Goal: Transaction & Acquisition: Purchase product/service

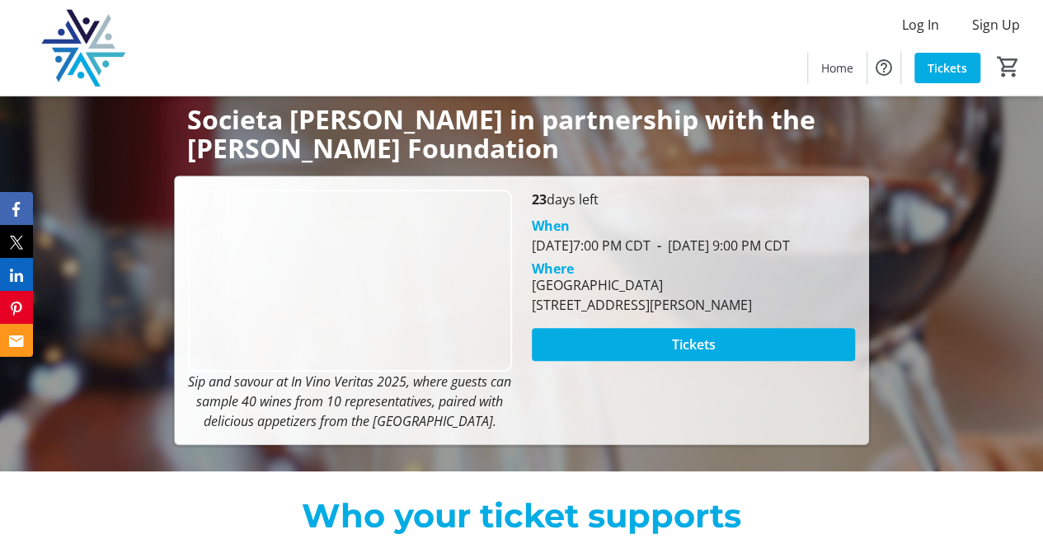
scroll to position [247, 0]
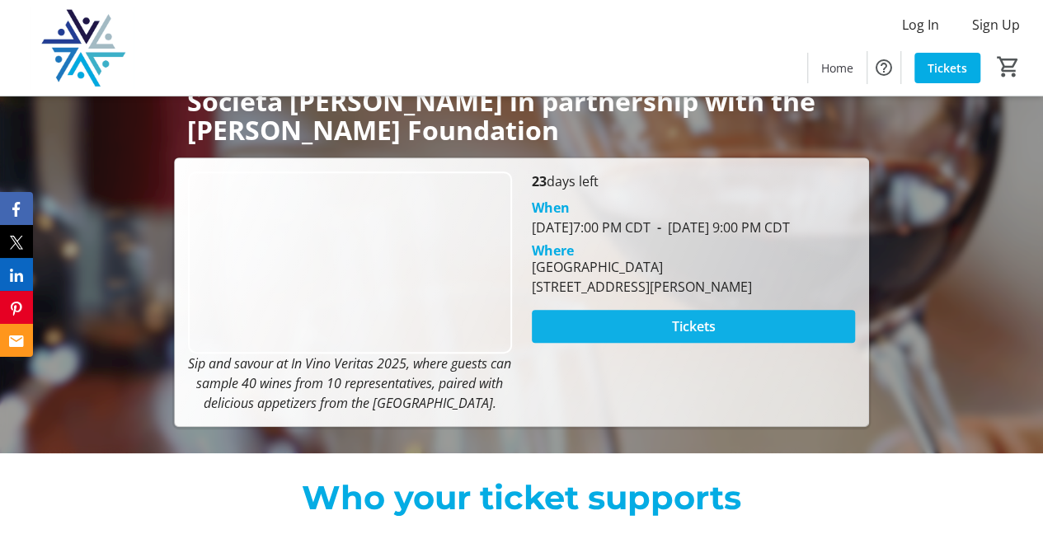
click at [716, 346] on span at bounding box center [694, 327] width 324 height 40
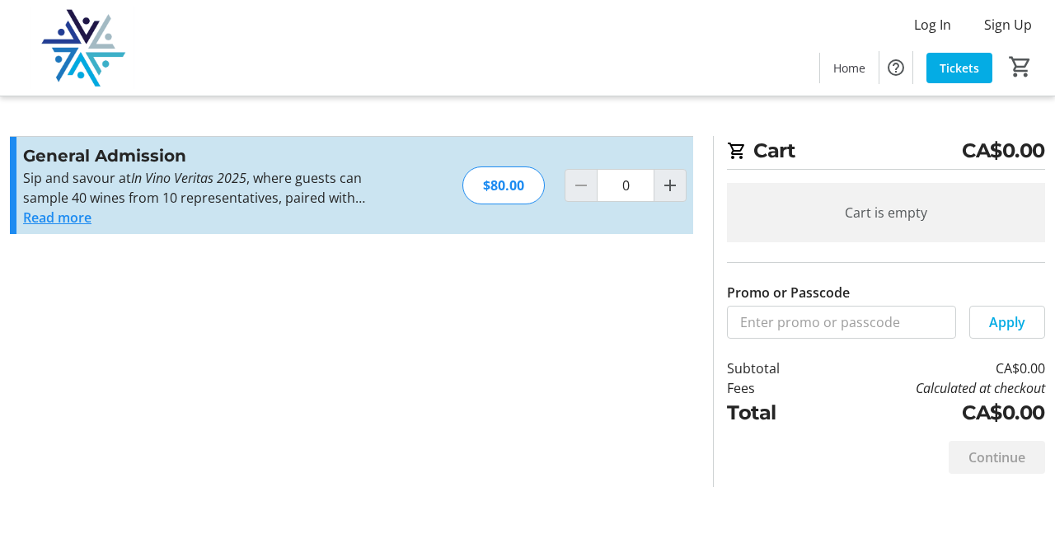
click at [71, 223] on button "Read more" at bounding box center [57, 218] width 68 height 20
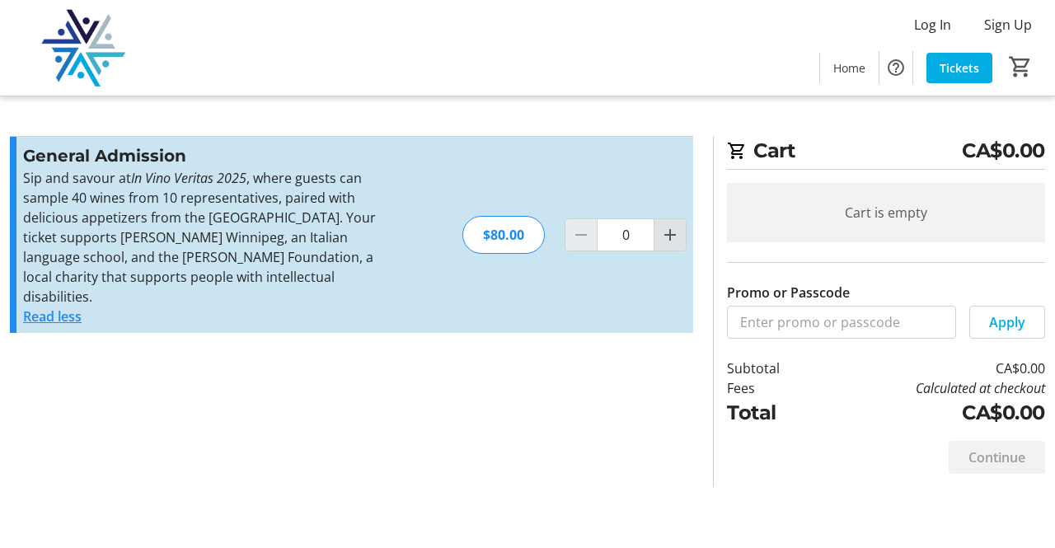
click at [661, 228] on mat-icon "Increment by one" at bounding box center [670, 235] width 20 height 20
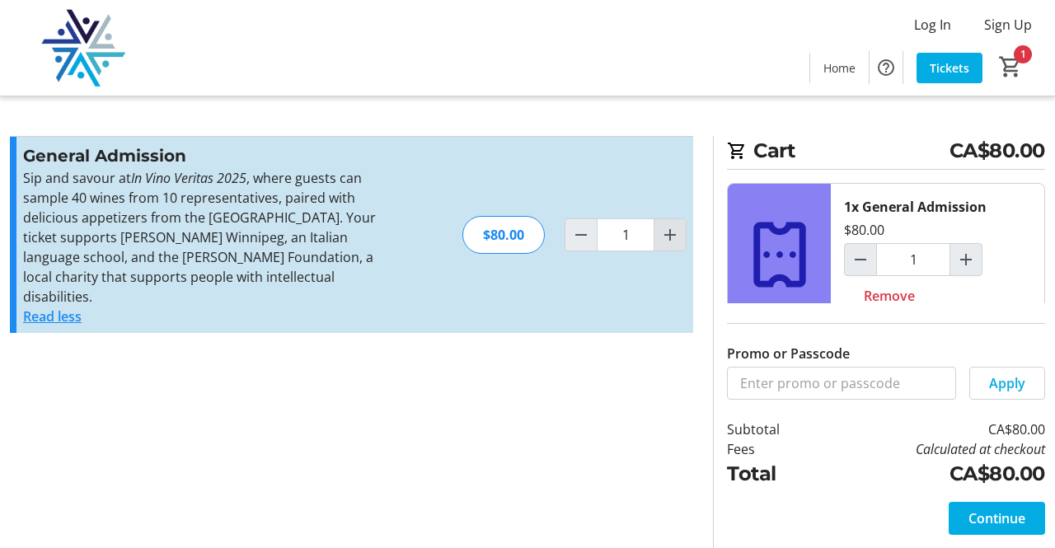
click at [675, 227] on mat-icon "Increment by one" at bounding box center [670, 235] width 20 height 20
type input "2"
